Goal: Transaction & Acquisition: Download file/media

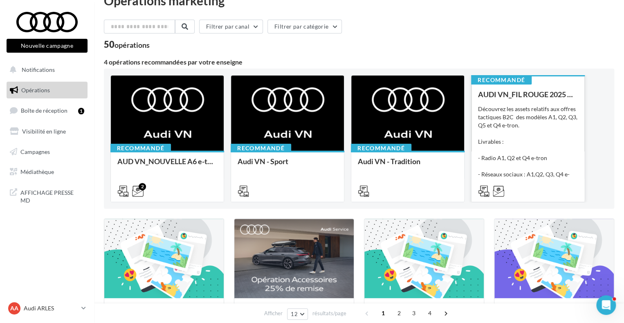
scroll to position [19, 0]
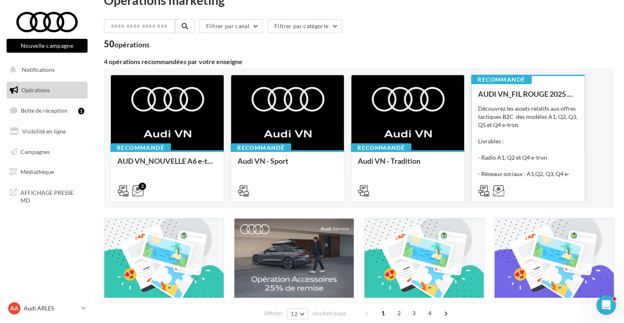
click at [557, 129] on div "Découvrez les assets relatifs aux offres tactiques B2C des modèles A1, Q2, Q3, …" at bounding box center [528, 146] width 100 height 82
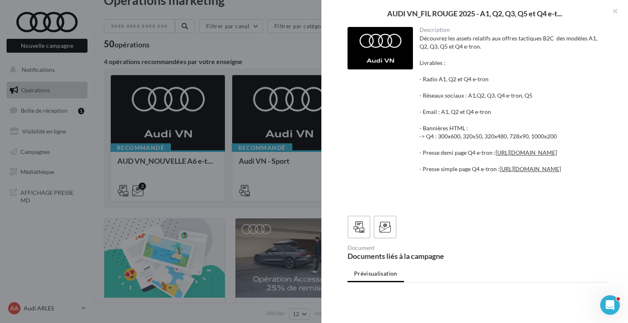
click at [616, 10] on button "button" at bounding box center [611, 12] width 33 height 25
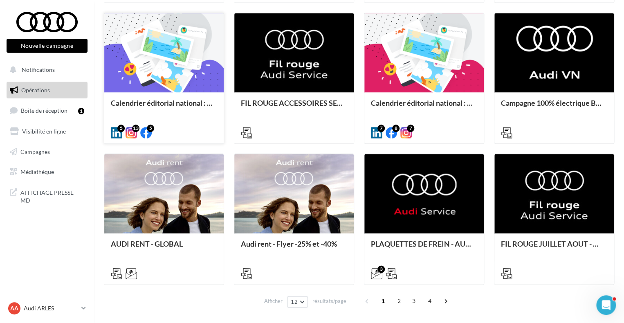
scroll to position [376, 0]
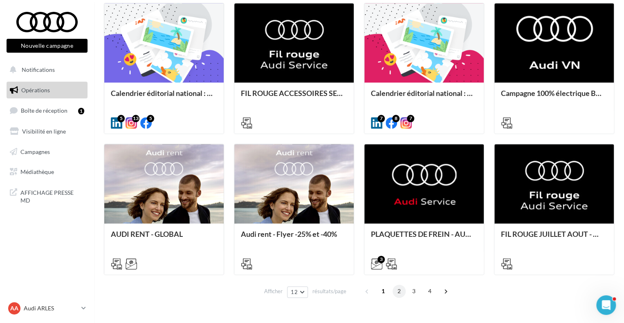
click at [398, 295] on span "2" at bounding box center [398, 291] width 13 height 13
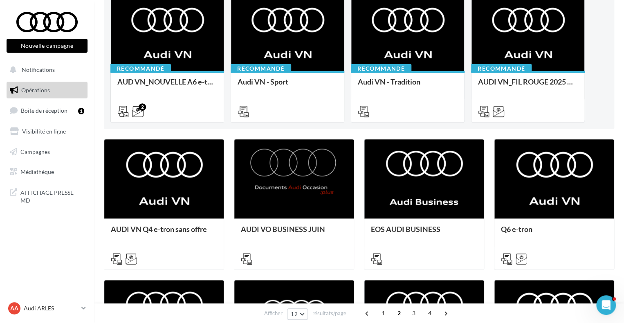
scroll to position [0, 0]
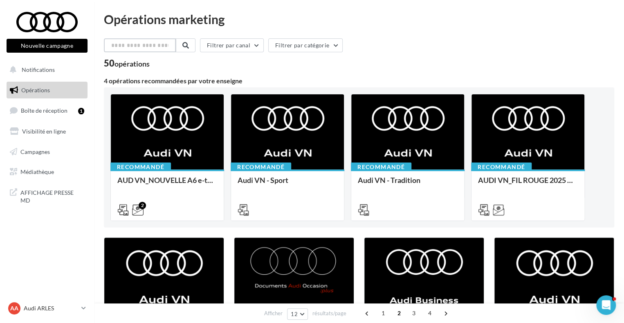
click at [165, 42] on input "text" at bounding box center [140, 45] width 72 height 14
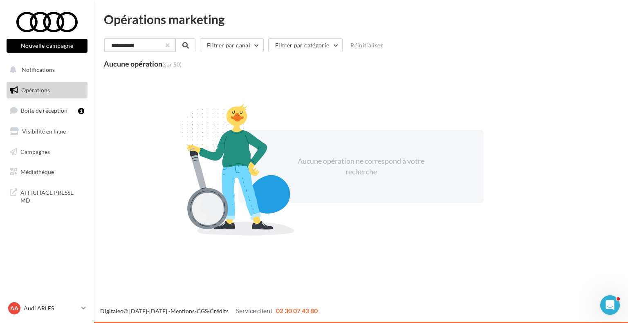
type input "**********"
click at [168, 47] on button "button" at bounding box center [166, 45] width 3 height 3
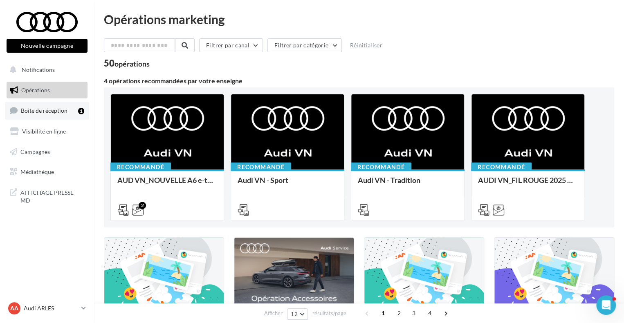
click at [82, 109] on div "1" at bounding box center [81, 111] width 6 height 7
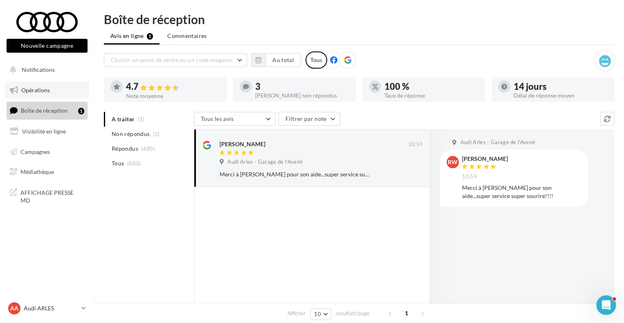
click at [47, 86] on link "Opérations" at bounding box center [47, 90] width 84 height 17
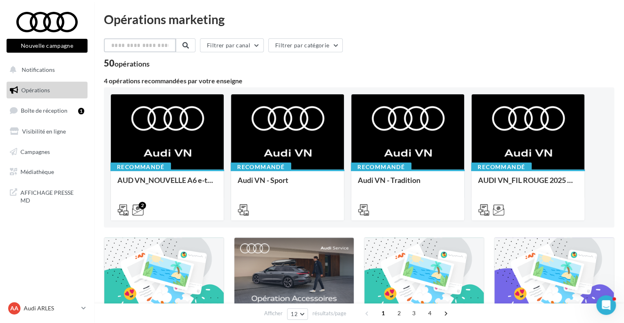
click at [141, 46] on input "text" at bounding box center [140, 45] width 72 height 14
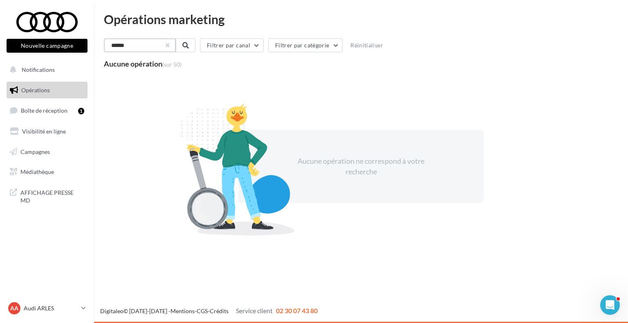
type input "******"
click at [168, 47] on button "button" at bounding box center [166, 45] width 3 height 3
type input "*********"
click at [168, 46] on button "button" at bounding box center [166, 45] width 3 height 3
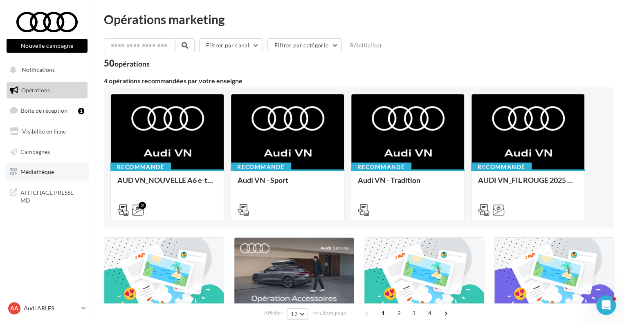
click at [59, 165] on link "Médiathèque" at bounding box center [47, 171] width 84 height 17
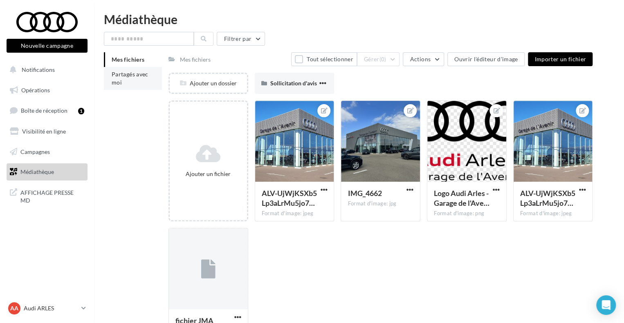
click at [127, 85] on li "Partagés avec moi" at bounding box center [133, 78] width 58 height 23
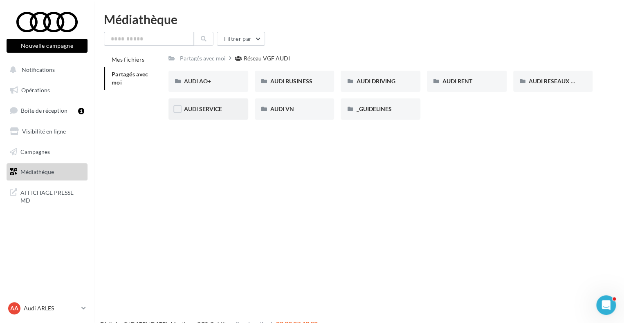
click at [227, 114] on div "AUDI SERVICE" at bounding box center [208, 108] width 80 height 21
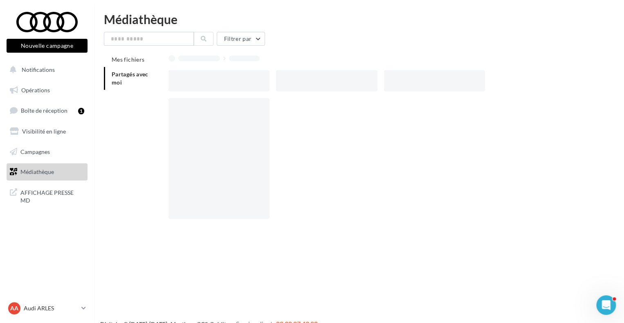
click at [227, 114] on div at bounding box center [218, 158] width 101 height 121
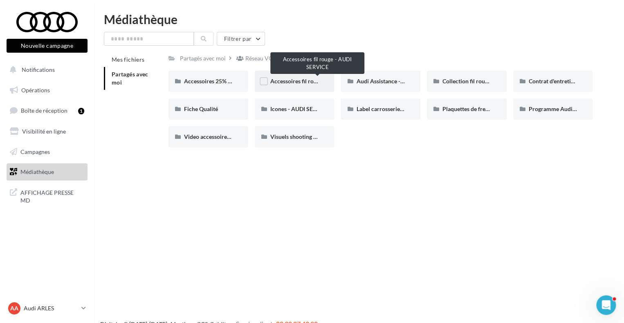
click at [285, 80] on span "Accessoires fil rouge - AUDI SERVICE" at bounding box center [317, 81] width 95 height 7
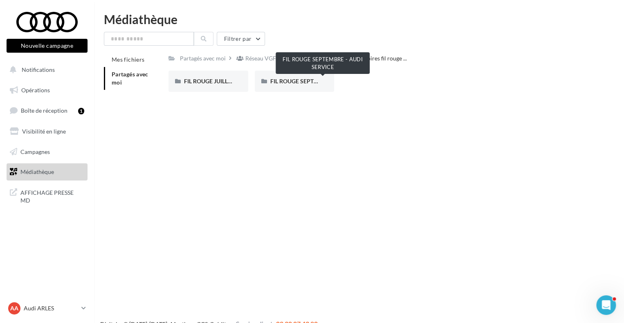
click at [285, 80] on span "FIL ROUGE SEPTEMBRE - AUDI SERVICE" at bounding box center [322, 81] width 105 height 7
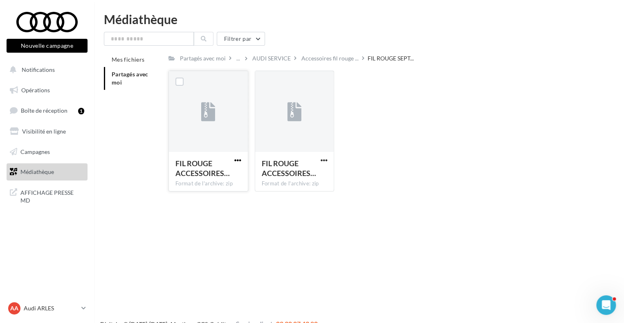
click at [239, 159] on span "button" at bounding box center [237, 160] width 7 height 7
click at [345, 215] on div "Nouvelle campagne Nouvelle campagne Notifications Opérations Boîte de réception…" at bounding box center [312, 174] width 624 height 323
click at [235, 160] on span "button" at bounding box center [237, 160] width 7 height 7
click at [221, 174] on button "Télécharger" at bounding box center [202, 176] width 82 height 21
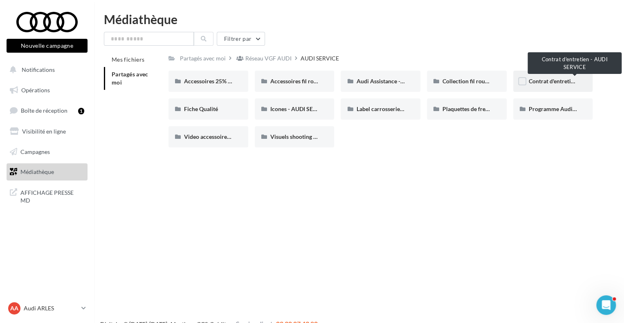
click at [541, 81] on span "Contrat d'entretien - AUDI SERVICE" at bounding box center [573, 81] width 91 height 7
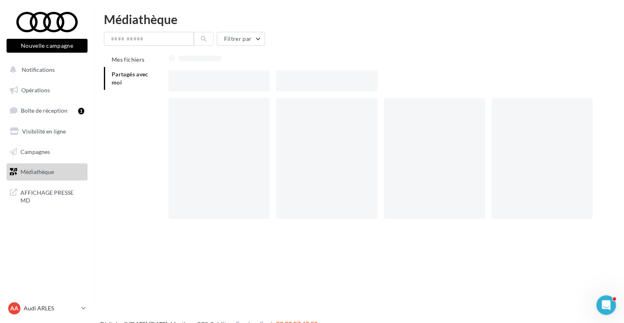
click at [541, 81] on div at bounding box center [383, 80] width 430 height 21
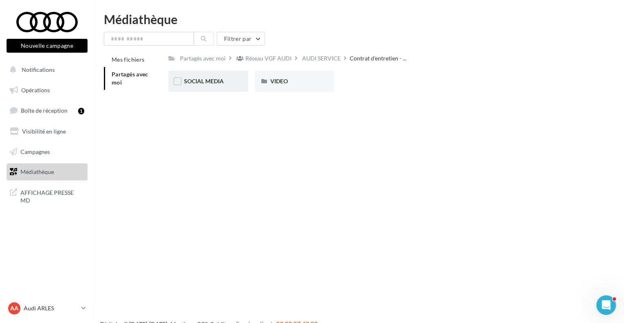
click at [228, 82] on div "SOCIAL MEDIA" at bounding box center [208, 81] width 49 height 8
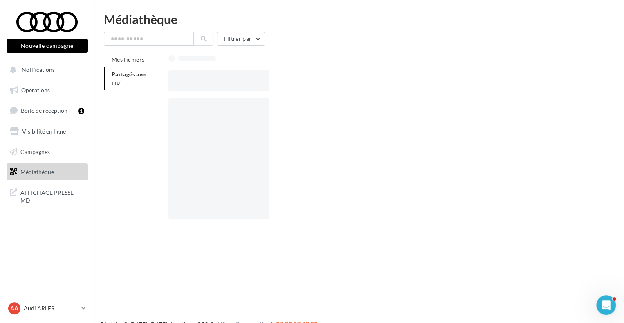
click at [228, 82] on div at bounding box center [218, 80] width 101 height 21
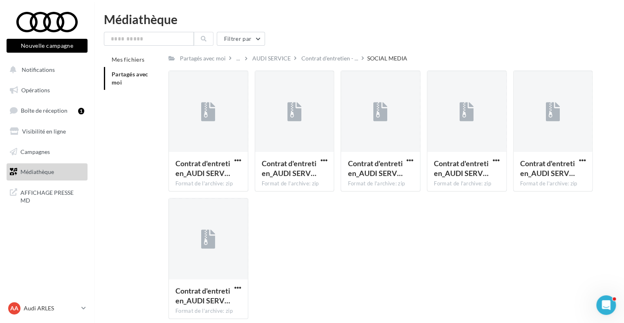
click at [276, 258] on div "Contrat d'entretien_AUDI SERV… Format de l'archive: zip Contrat d'entretien_AUD…" at bounding box center [383, 198] width 430 height 255
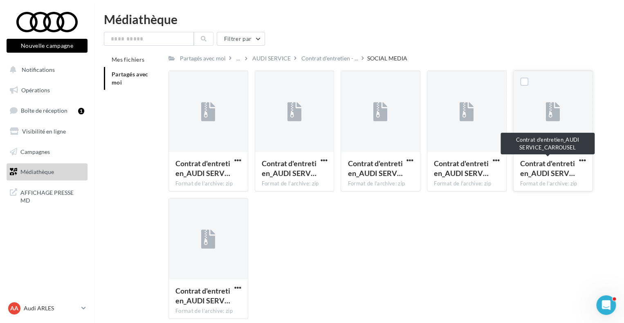
click at [543, 173] on span "Contrat d'entretien_AUDI SERV…" at bounding box center [547, 168] width 55 height 19
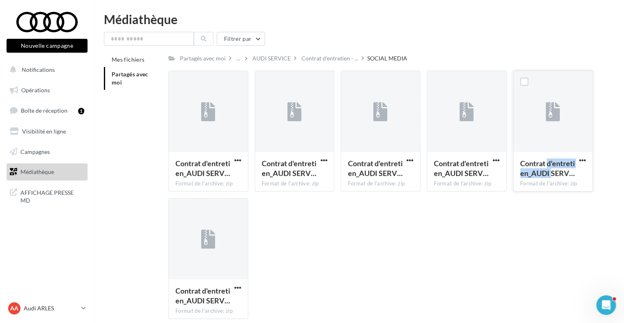
click at [543, 173] on span "Contrat d'entretien_AUDI SERV…" at bounding box center [547, 168] width 55 height 19
click at [580, 159] on span "button" at bounding box center [581, 160] width 7 height 7
click at [537, 176] on button "Télécharger" at bounding box center [546, 176] width 82 height 21
click at [465, 263] on div "Contrat d'entretien_AUDI SERV… Format de l'archive: zip Contrat d'entretien_AUD…" at bounding box center [383, 198] width 430 height 255
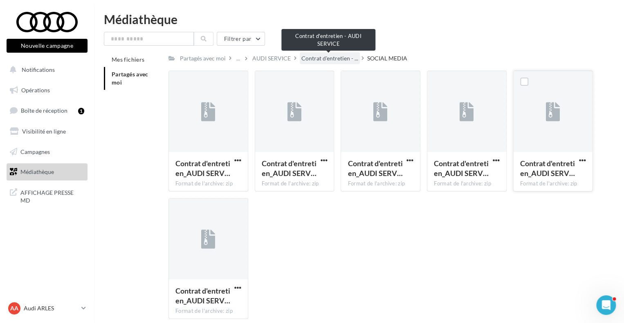
click at [320, 62] on span "Contrat d'entretien - ..." at bounding box center [329, 58] width 57 height 8
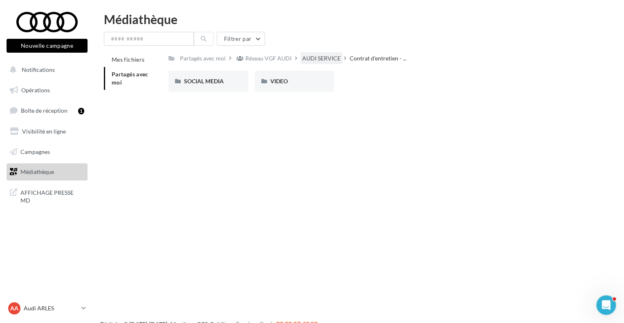
click at [324, 61] on div "AUDI SERVICE" at bounding box center [321, 58] width 38 height 8
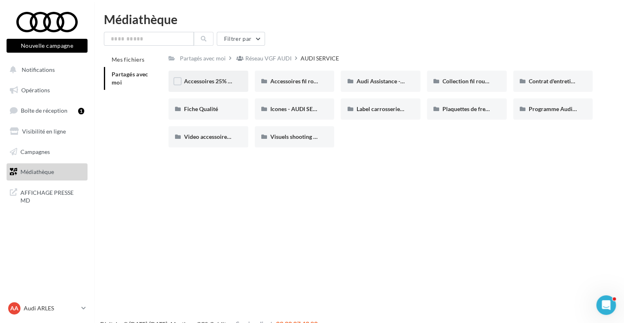
click at [213, 87] on div "Accessoires 25% septembre - AUDI SERVICE" at bounding box center [208, 81] width 80 height 21
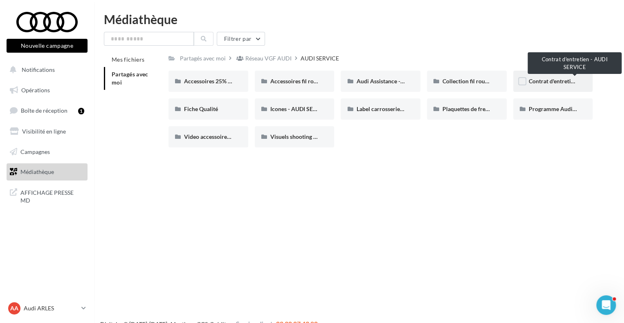
click at [545, 80] on span "Contrat d'entretien - AUDI SERVICE" at bounding box center [573, 81] width 91 height 7
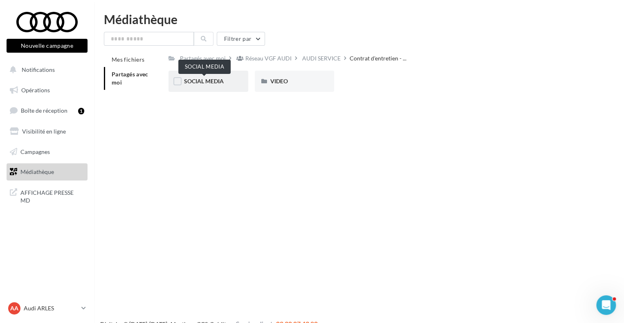
click at [202, 81] on span "SOCIAL MEDIA" at bounding box center [204, 81] width 40 height 7
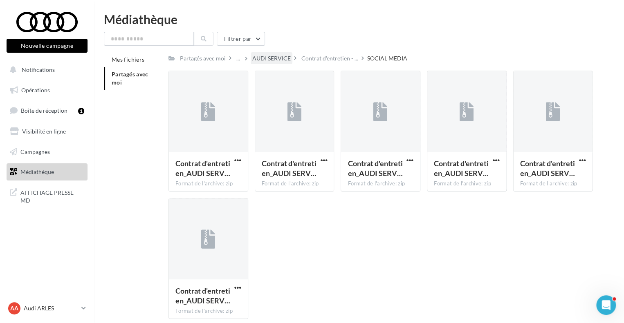
click at [274, 56] on div "AUDI SERVICE" at bounding box center [271, 58] width 38 height 8
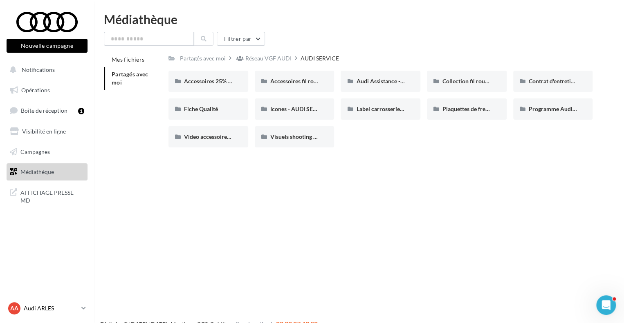
click at [81, 305] on link "AA Audi ARLES audi-arle-pra" at bounding box center [47, 309] width 81 height 16
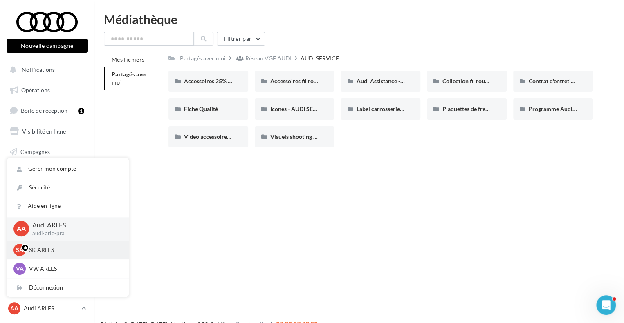
click at [63, 255] on div "SA SK ARLES sk-arle-ppra" at bounding box center [67, 250] width 109 height 12
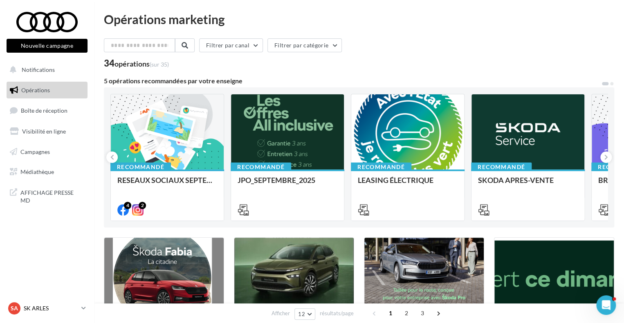
click at [78, 308] on link "SA SK ARLES sk-arle-ppra" at bounding box center [47, 309] width 81 height 16
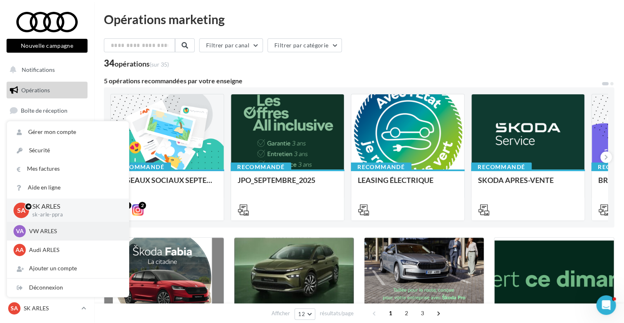
click at [62, 233] on p "VW ARLES" at bounding box center [74, 231] width 90 height 8
